Goal: Complete application form: Complete application form

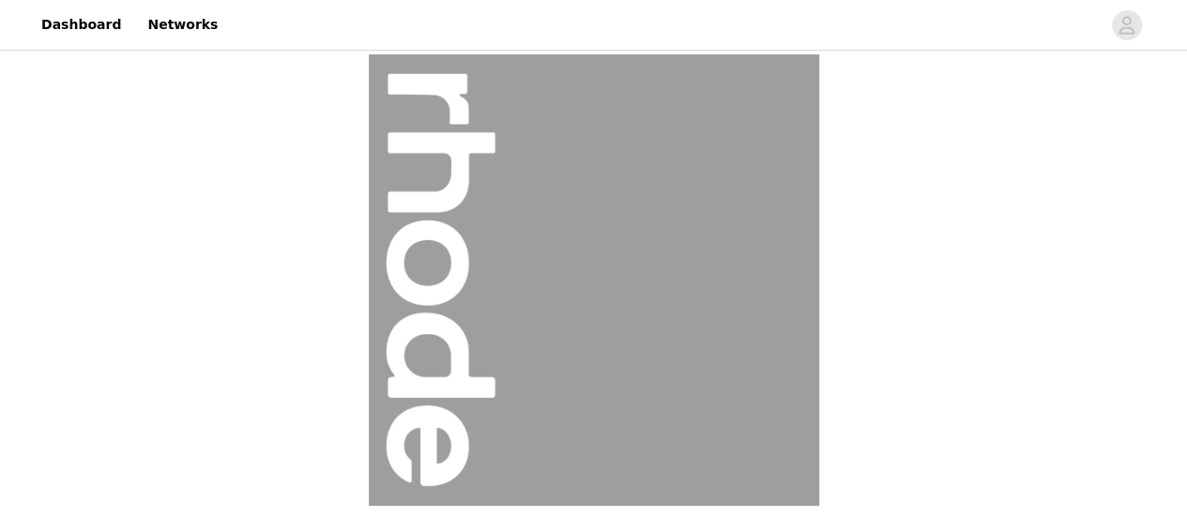
scroll to position [353, 0]
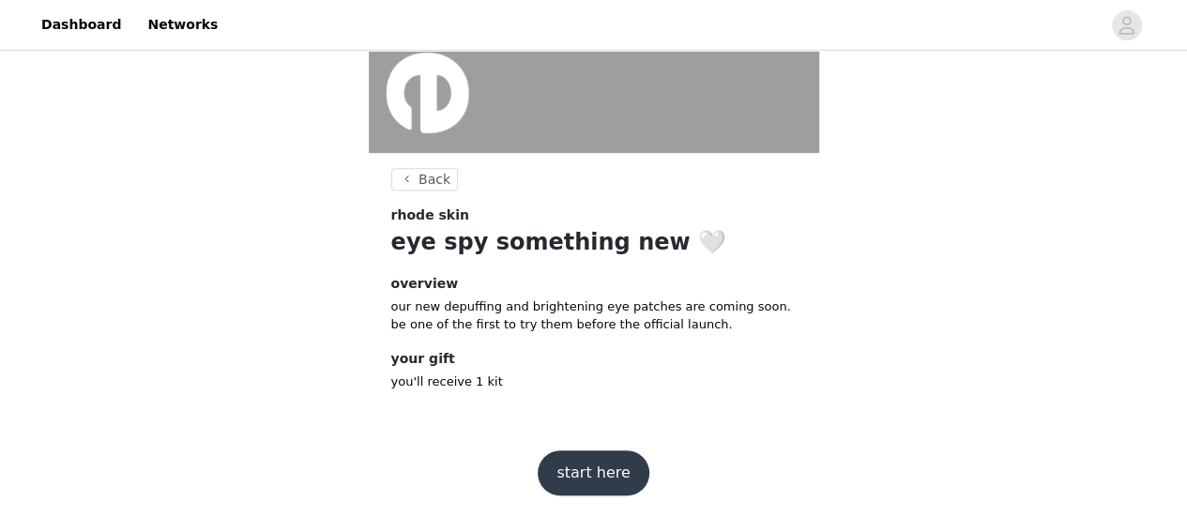
click at [575, 469] on button "start here" at bounding box center [592, 472] width 111 height 45
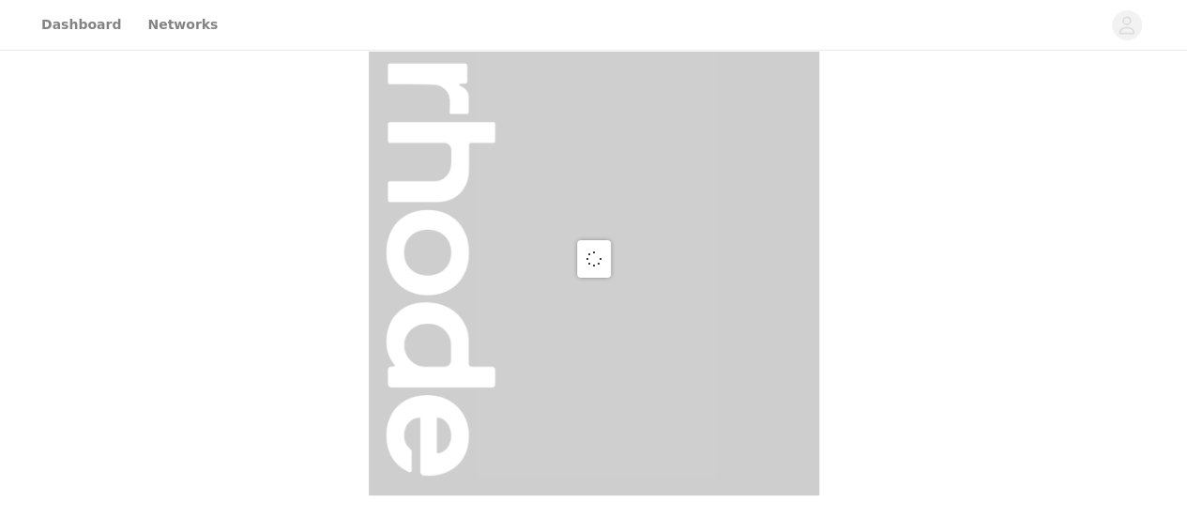
scroll to position [353, 0]
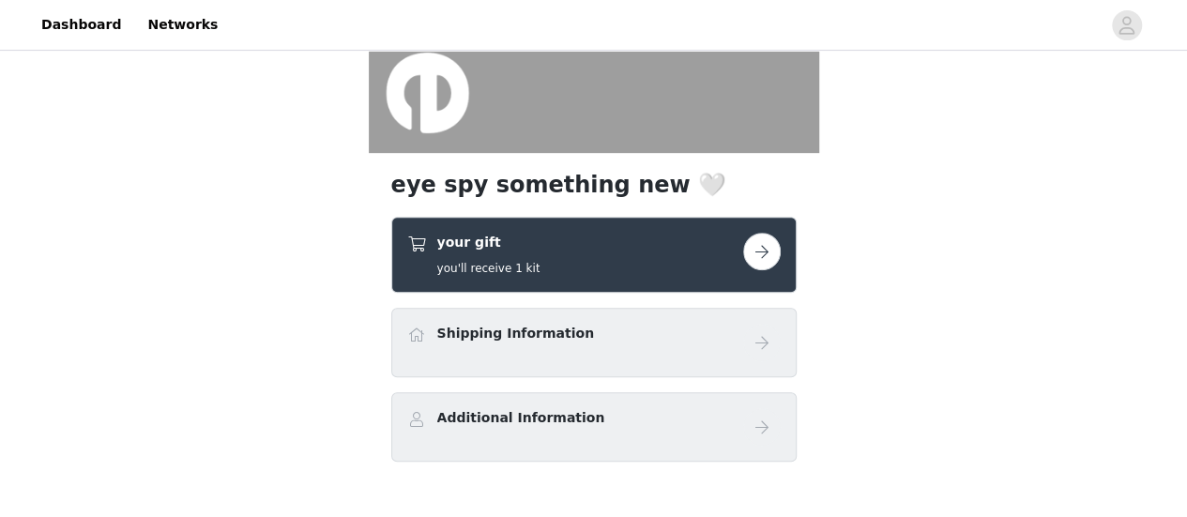
click at [754, 250] on button "button" at bounding box center [762, 252] width 38 height 38
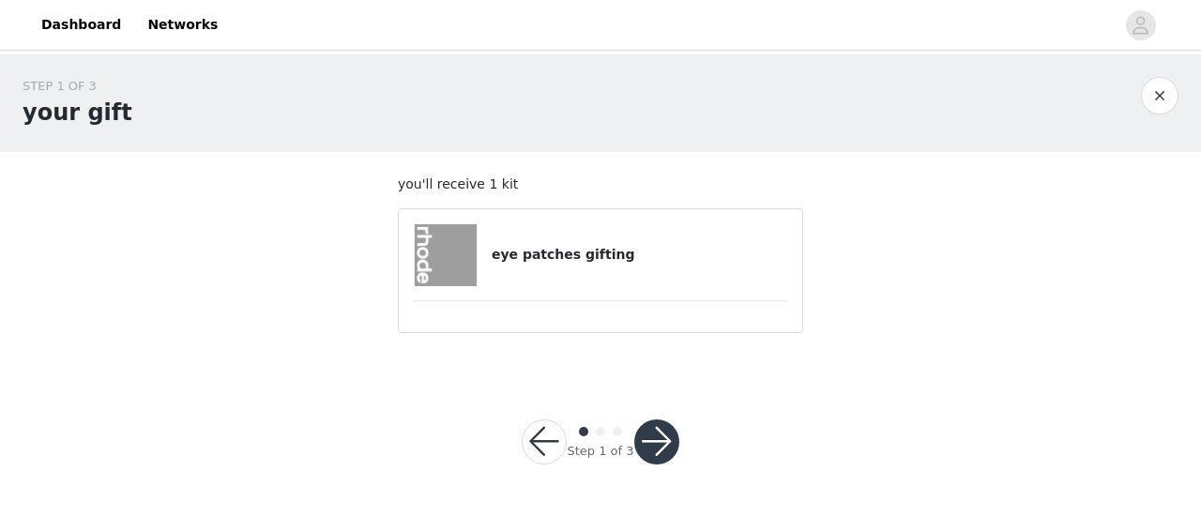
click at [638, 443] on button "button" at bounding box center [656, 441] width 45 height 45
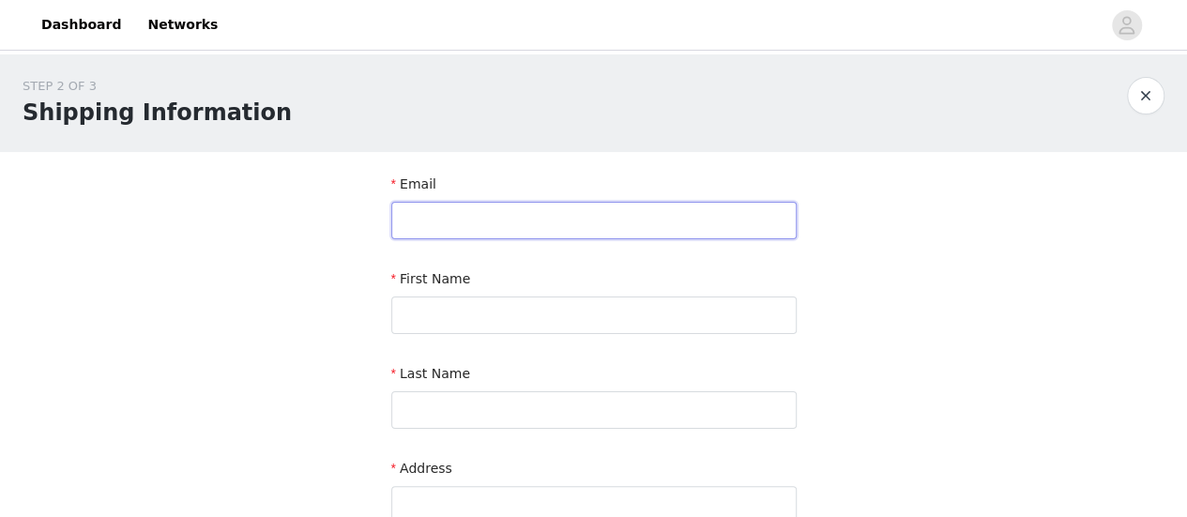
click at [546, 222] on input "text" at bounding box center [593, 221] width 405 height 38
type input "[EMAIL_ADDRESS][DOMAIN_NAME]"
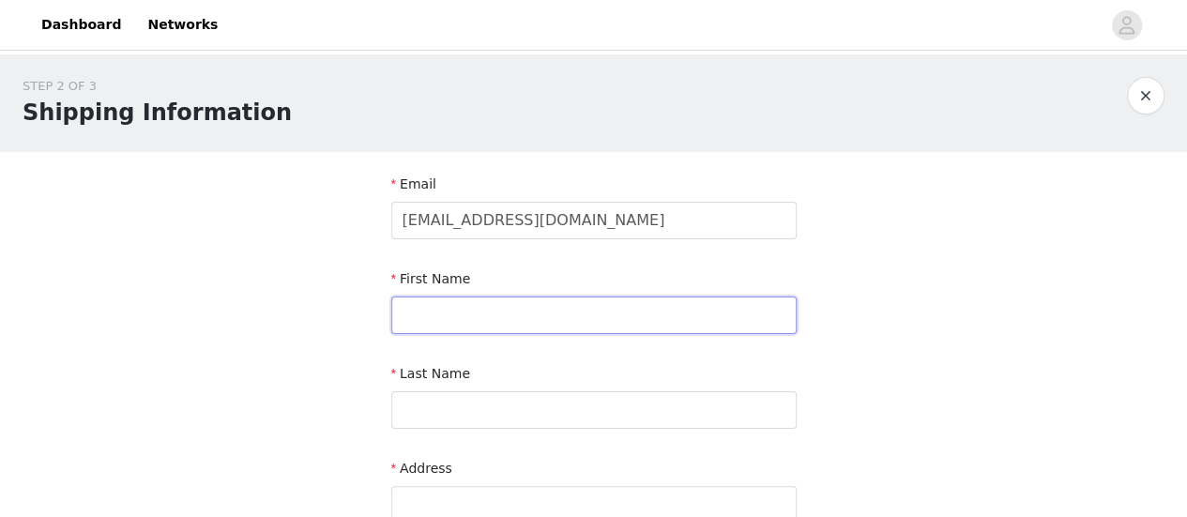
click at [546, 318] on input "text" at bounding box center [593, 315] width 405 height 38
type input "[PERSON_NAME]"
click at [511, 410] on input "text" at bounding box center [593, 410] width 405 height 38
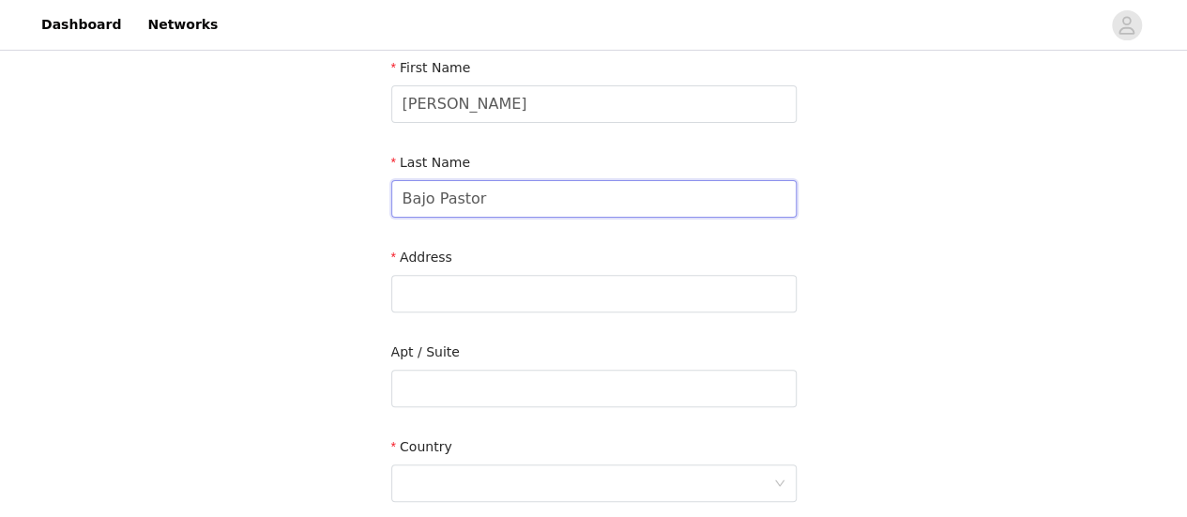
scroll to position [212, 0]
type input "Bajo Pastor"
click at [515, 389] on input "text" at bounding box center [593, 388] width 405 height 38
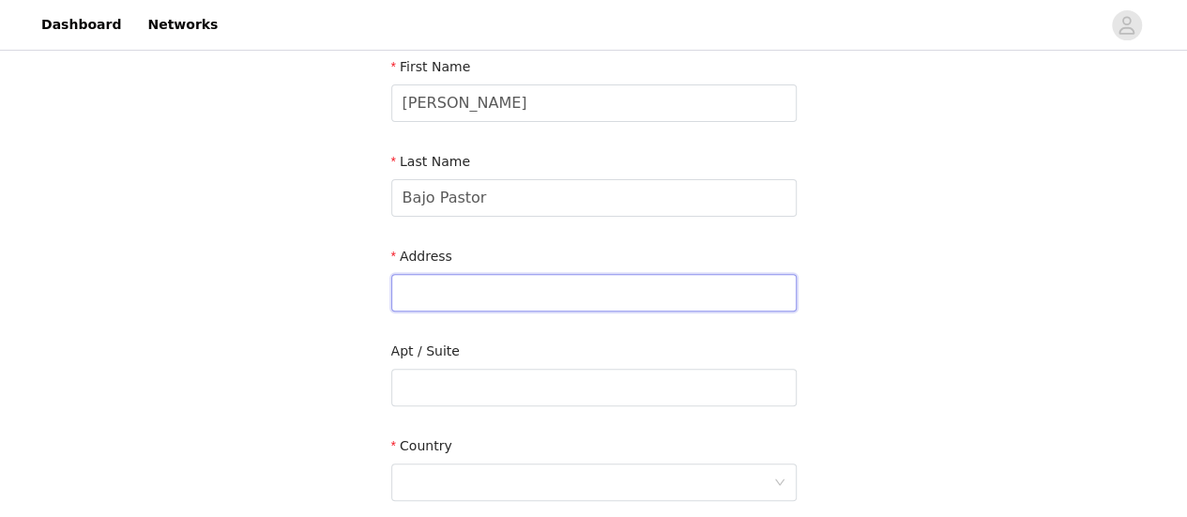
click at [522, 309] on input "text" at bounding box center [593, 293] width 405 height 38
type input "[STREET_ADDRESS][PERSON_NAME]"
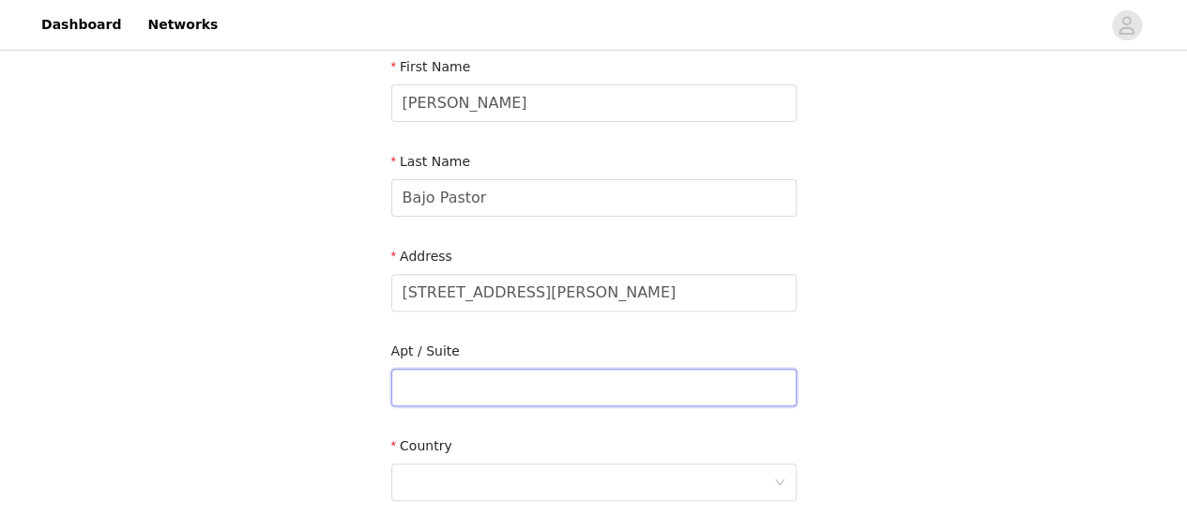
click at [501, 377] on input "text" at bounding box center [593, 388] width 405 height 38
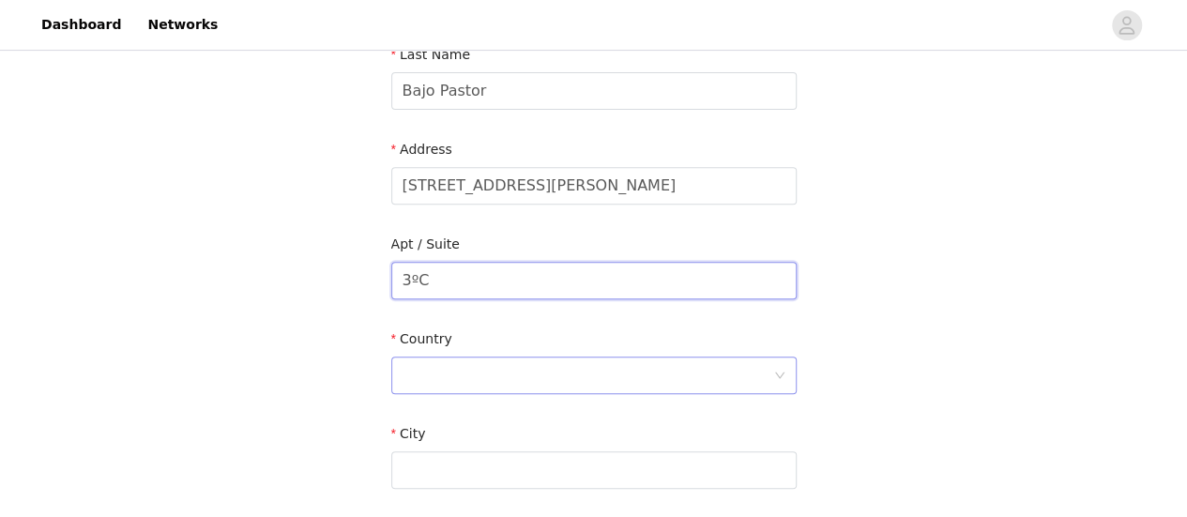
type input "3ºC"
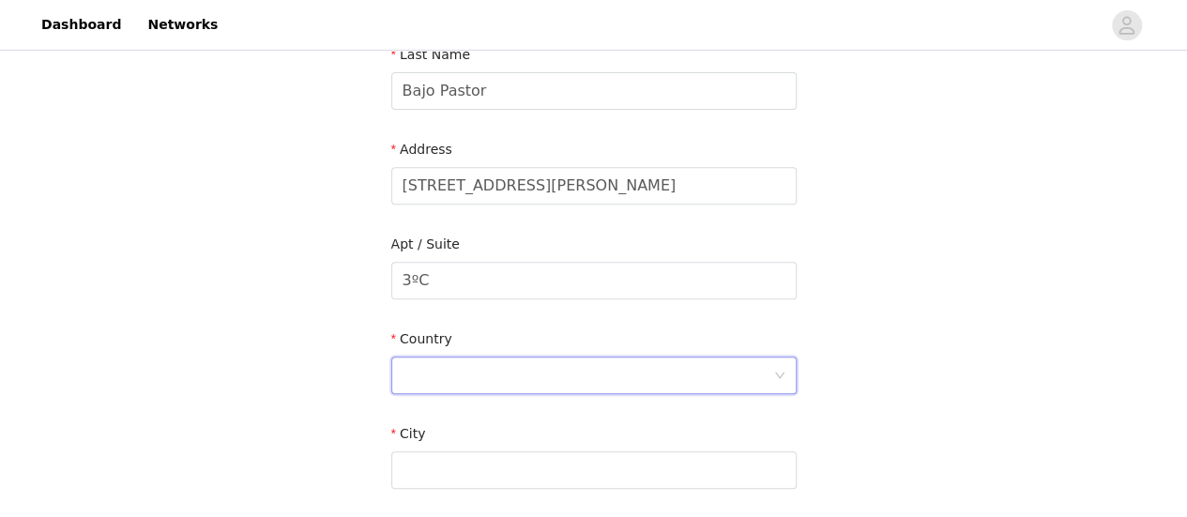
click at [507, 366] on div at bounding box center [587, 375] width 371 height 36
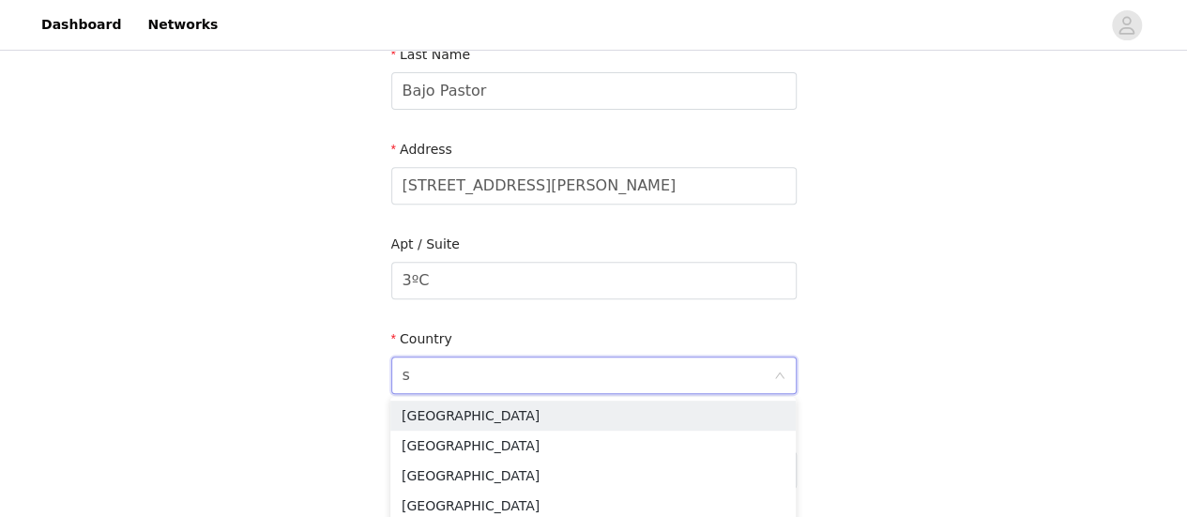
type input "sp"
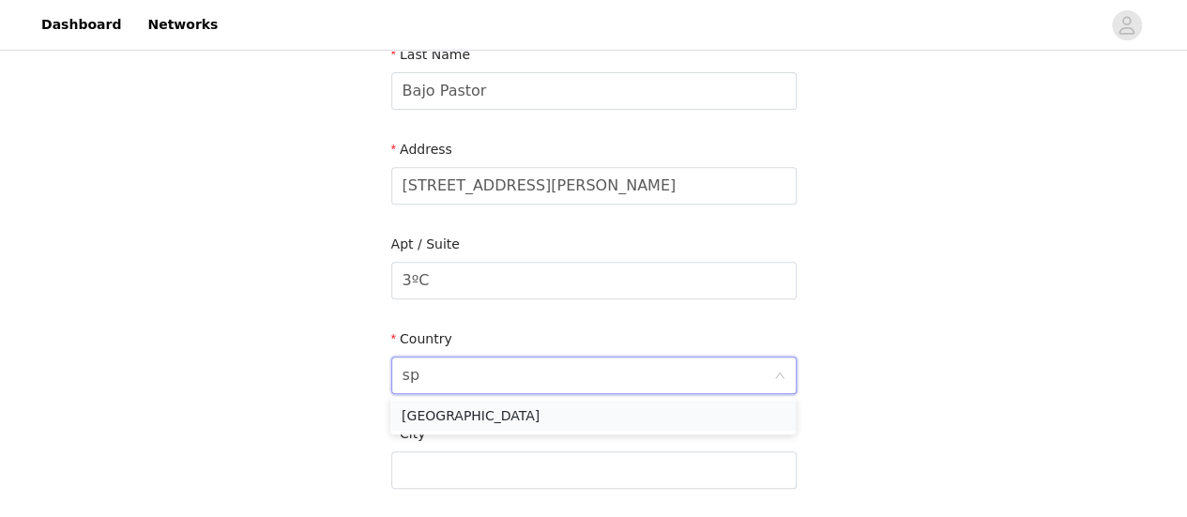
click at [490, 419] on li "[GEOGRAPHIC_DATA]" at bounding box center [592, 416] width 405 height 30
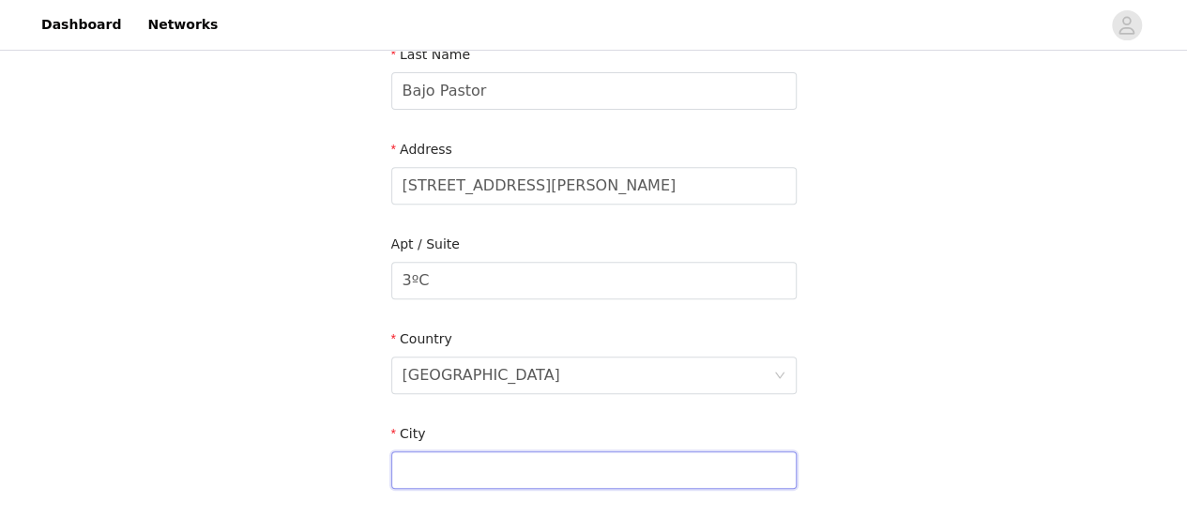
click at [486, 467] on input "text" at bounding box center [593, 470] width 405 height 38
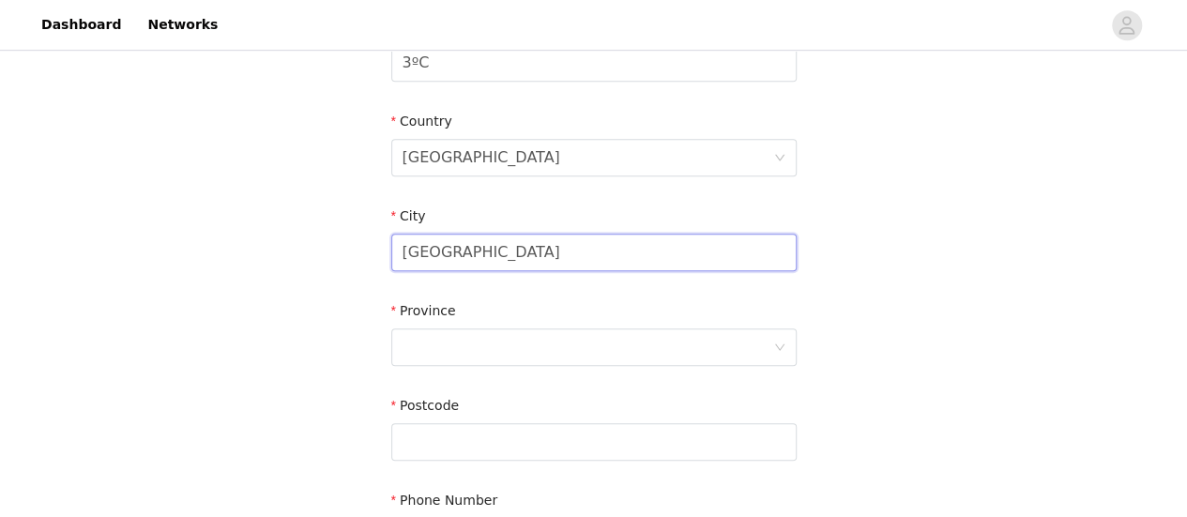
scroll to position [540, 0]
type input "[GEOGRAPHIC_DATA]"
click at [474, 325] on div at bounding box center [587, 343] width 371 height 36
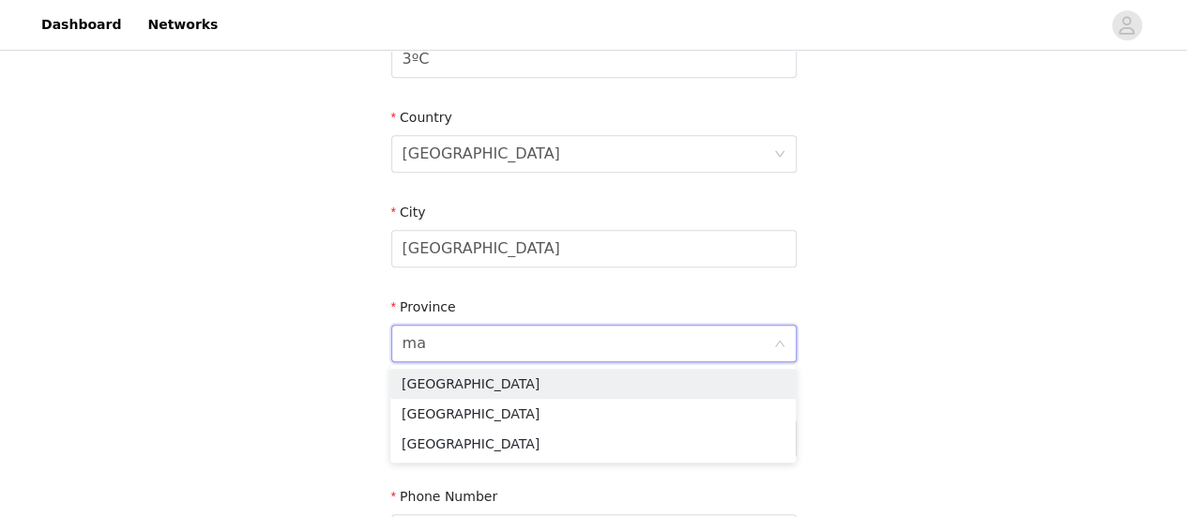
type input "mad"
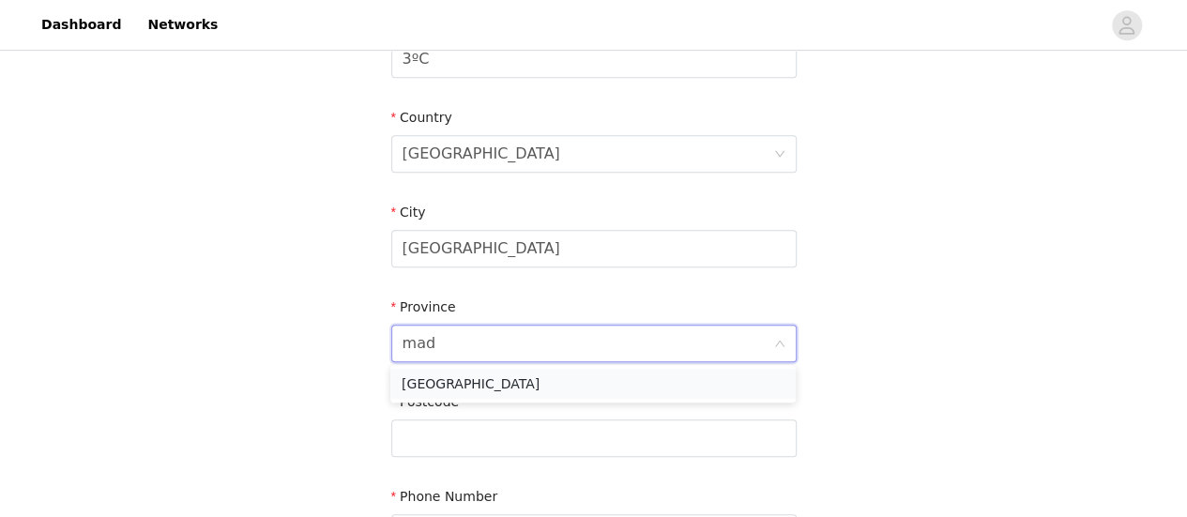
click at [457, 380] on li "[GEOGRAPHIC_DATA]" at bounding box center [592, 384] width 405 height 30
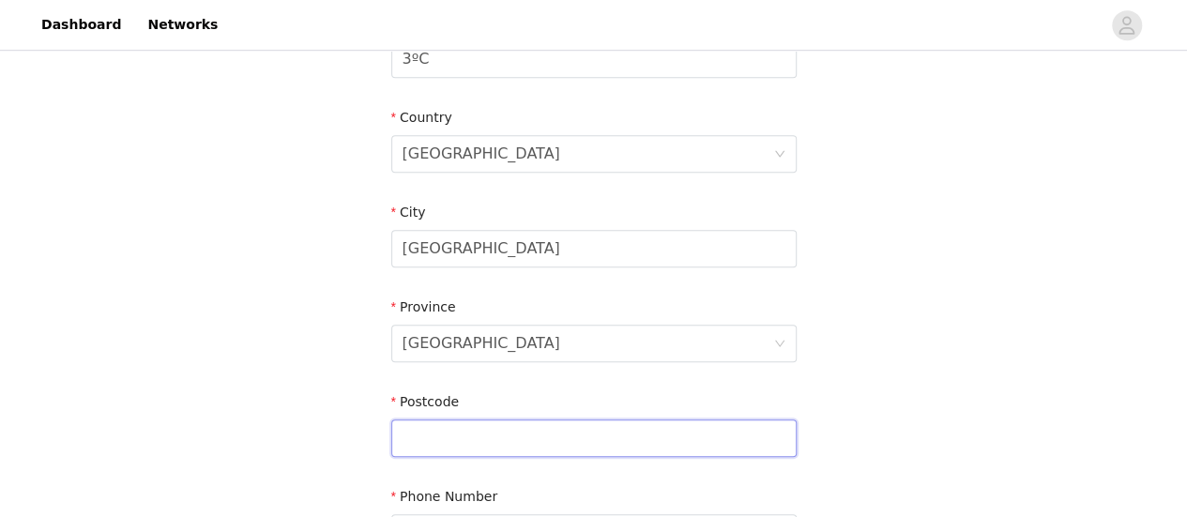
click at [445, 450] on input "text" at bounding box center [593, 438] width 405 height 38
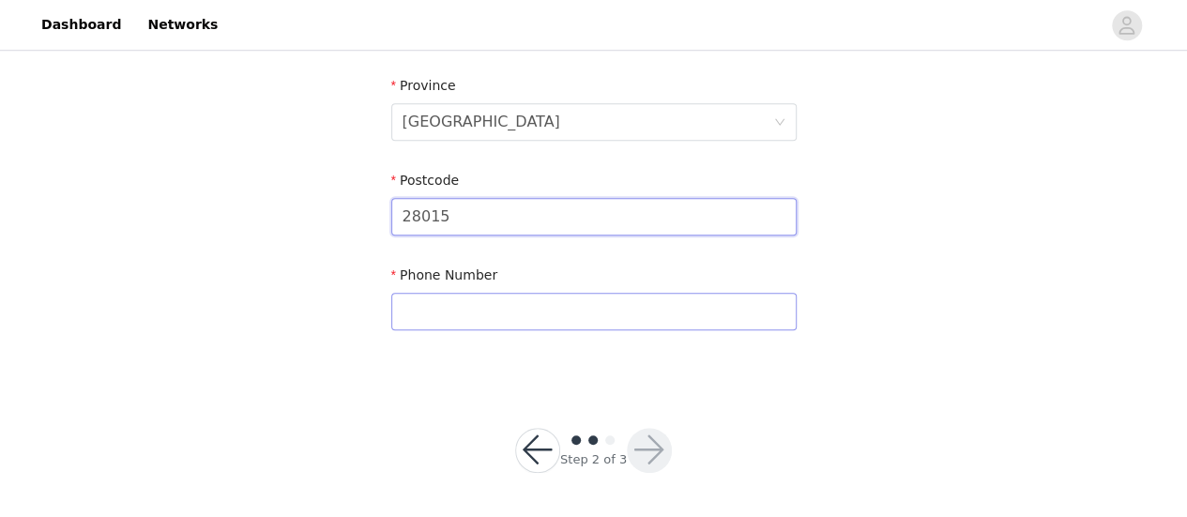
type input "28015"
click at [454, 316] on input "text" at bounding box center [593, 312] width 405 height 38
type input "[PHONE_NUMBER]"
click at [653, 455] on button "button" at bounding box center [649, 450] width 45 height 45
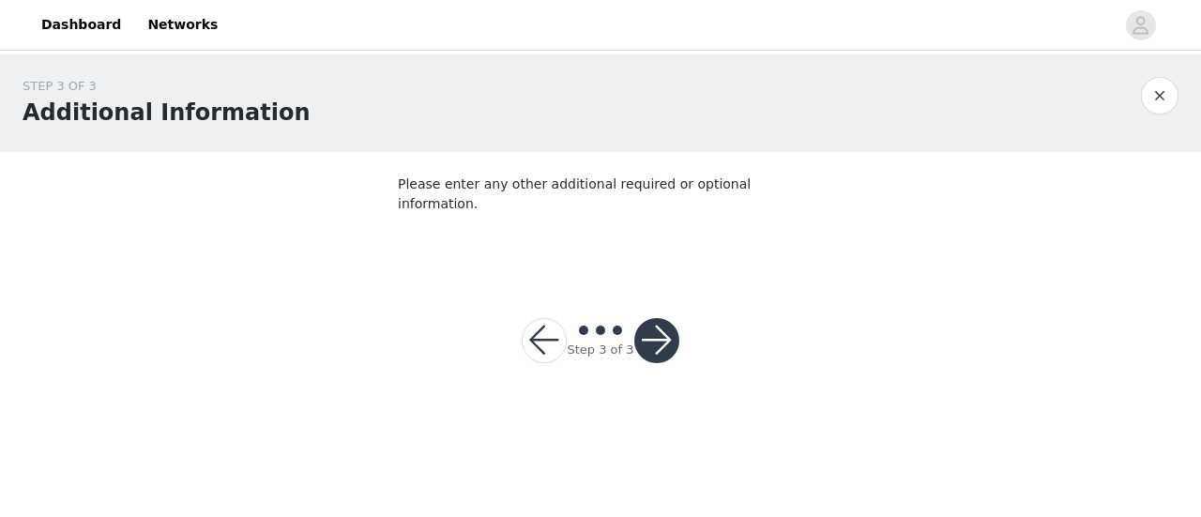
click at [656, 327] on button "button" at bounding box center [656, 340] width 45 height 45
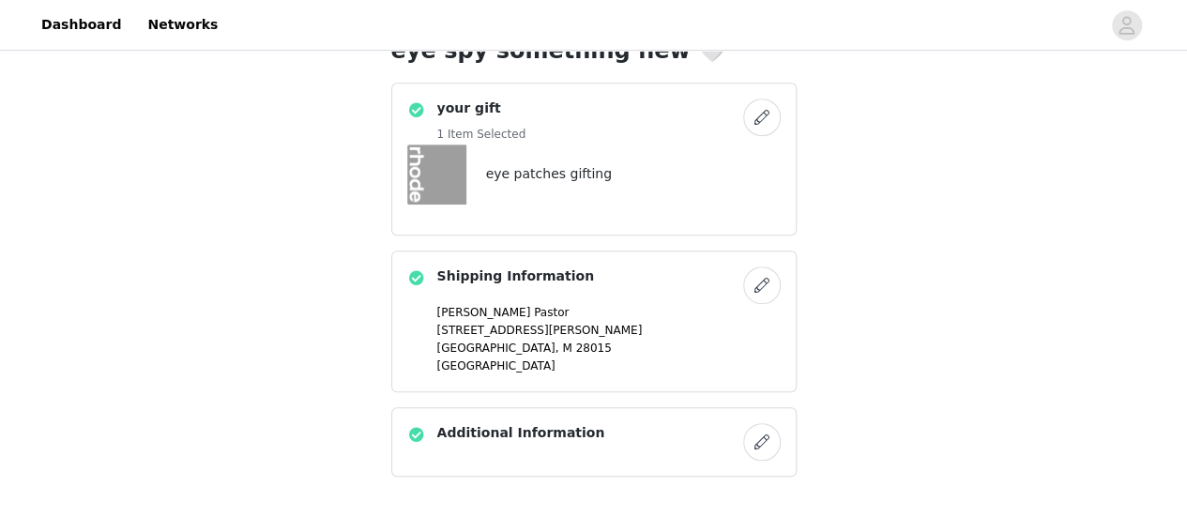
scroll to position [602, 0]
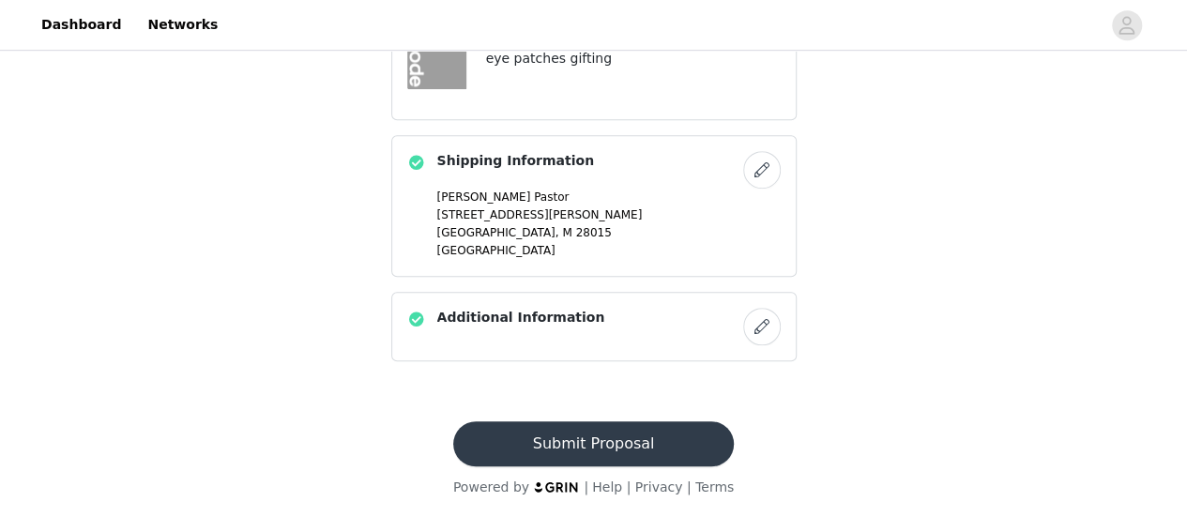
click at [625, 447] on button "Submit Proposal" at bounding box center [593, 443] width 280 height 45
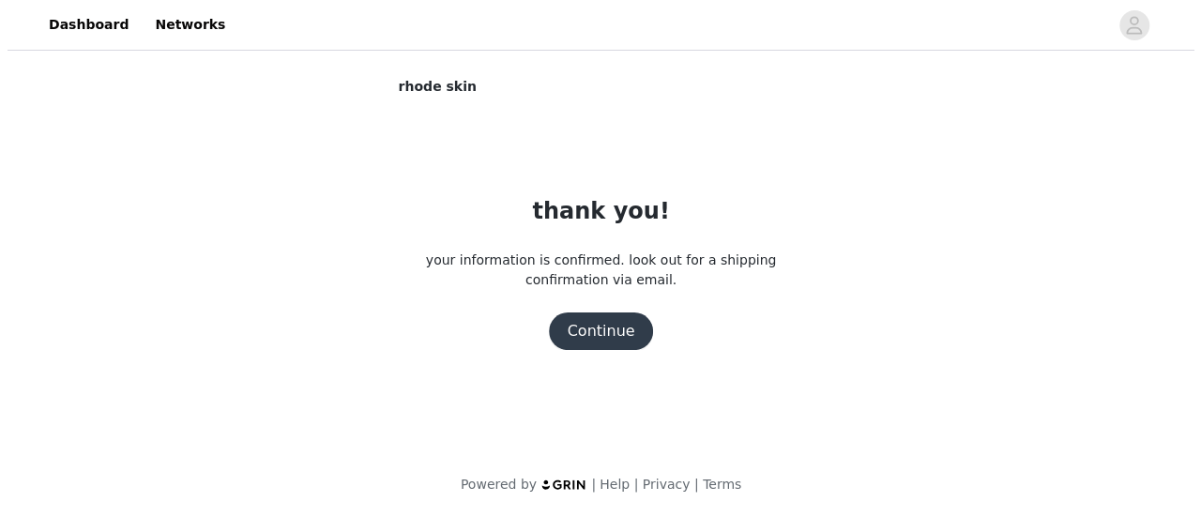
scroll to position [0, 0]
click at [578, 336] on button "Continue" at bounding box center [600, 331] width 105 height 38
